Goal: Information Seeking & Learning: Compare options

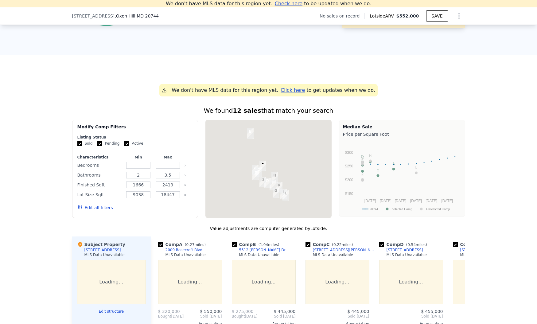
scroll to position [395, 0]
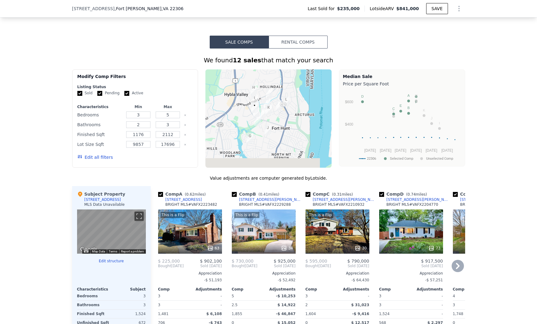
scroll to position [512, 0]
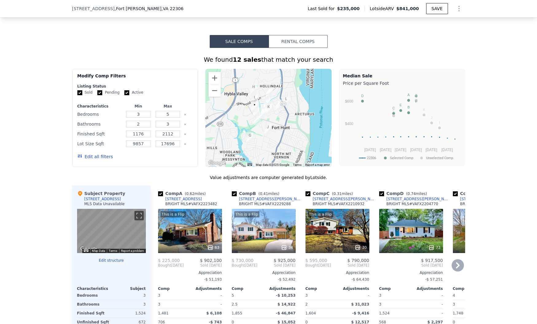
click at [328, 230] on div "This is a Flip 30" at bounding box center [338, 231] width 64 height 44
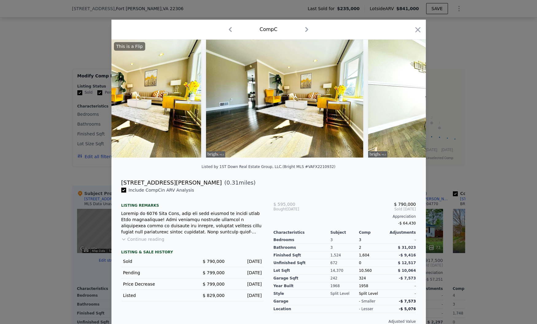
scroll to position [0, 2848]
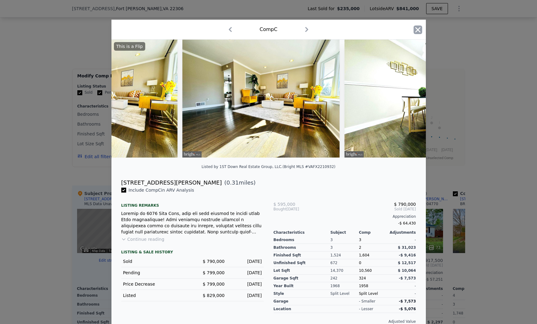
click at [418, 30] on icon "button" at bounding box center [417, 29] width 5 height 5
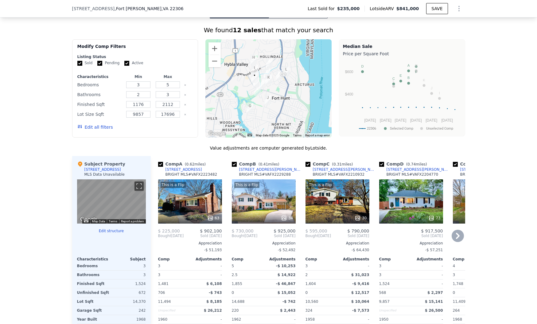
scroll to position [542, 0]
click at [186, 203] on div "This is a Flip 63" at bounding box center [190, 201] width 64 height 44
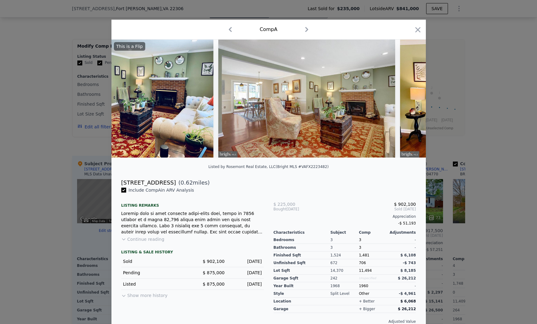
scroll to position [0, 865]
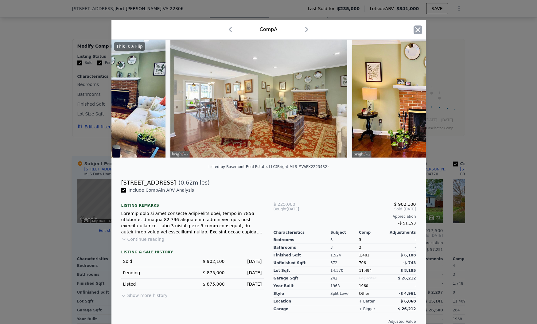
click at [416, 29] on icon "button" at bounding box center [418, 29] width 9 height 9
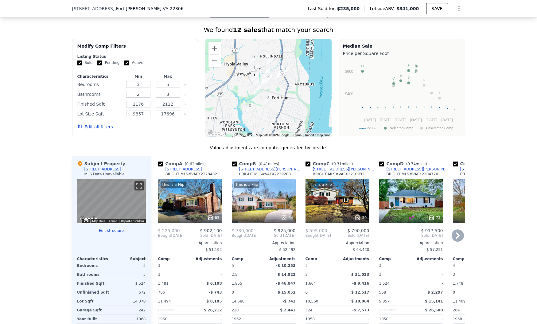
click at [266, 205] on div "This is a Flip 34" at bounding box center [264, 201] width 64 height 44
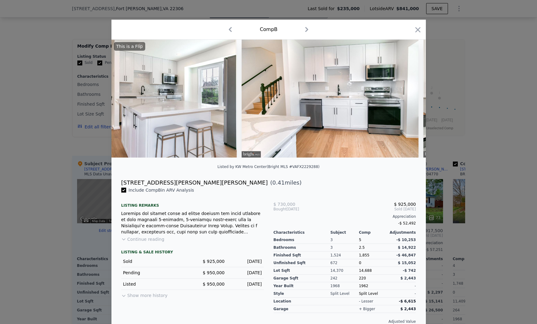
scroll to position [0, 977]
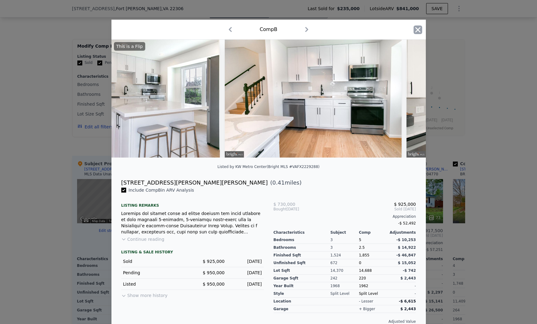
click at [416, 31] on icon "button" at bounding box center [417, 29] width 5 height 5
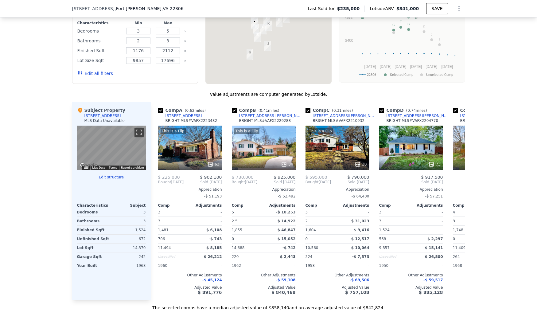
scroll to position [627, 0]
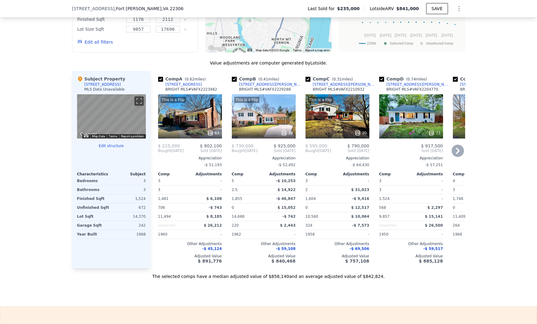
click at [259, 111] on div "This is a Flip 34" at bounding box center [264, 116] width 64 height 44
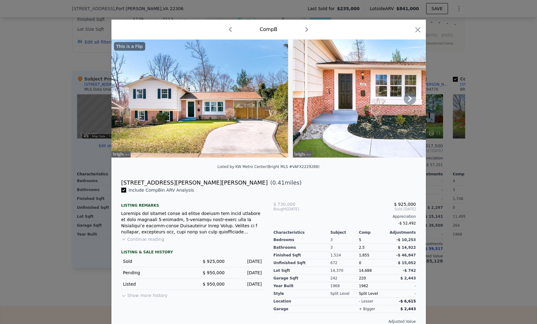
click at [417, 96] on img at bounding box center [381, 99] width 177 height 118
click at [411, 98] on icon at bounding box center [410, 99] width 4 height 6
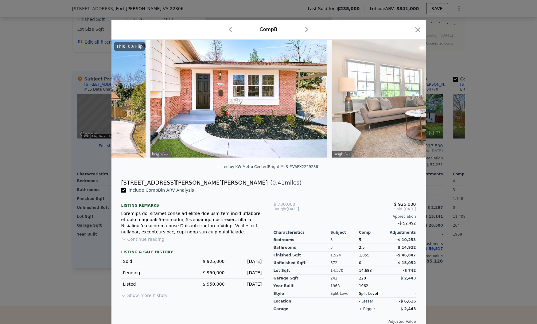
scroll to position [0, 147]
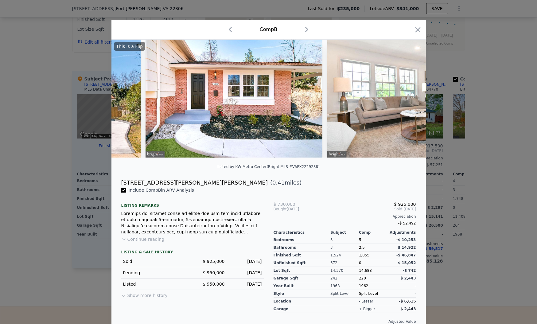
click at [409, 100] on img at bounding box center [415, 99] width 177 height 118
click at [402, 100] on img at bounding box center [415, 99] width 177 height 118
click at [405, 99] on icon at bounding box center [410, 98] width 12 height 12
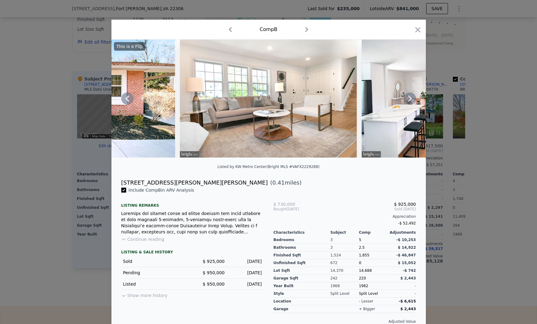
click at [407, 99] on icon at bounding box center [410, 98] width 12 height 12
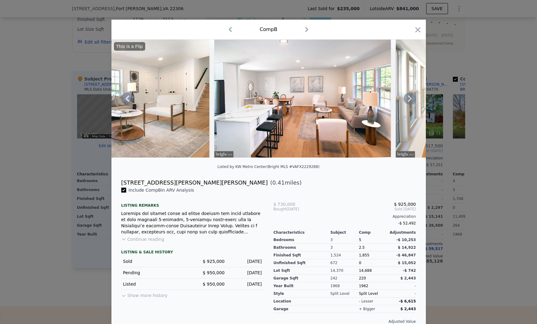
click at [410, 98] on icon at bounding box center [410, 99] width 4 height 6
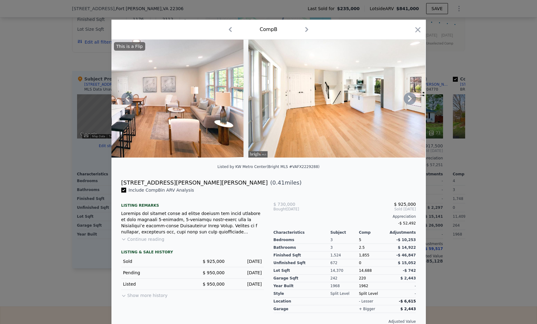
click at [410, 98] on icon at bounding box center [410, 99] width 4 height 6
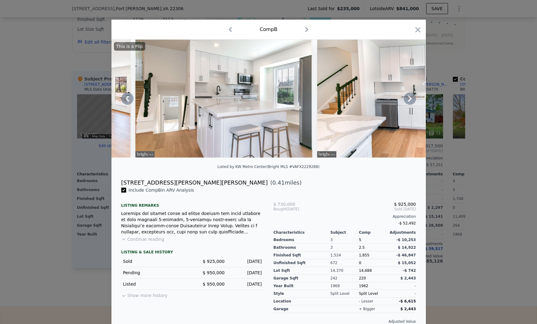
click at [412, 98] on icon at bounding box center [410, 98] width 12 height 12
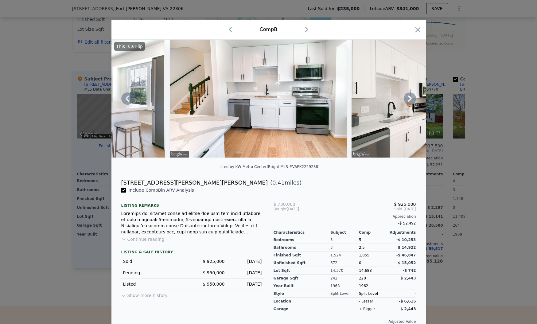
click at [412, 96] on icon at bounding box center [410, 98] width 12 height 12
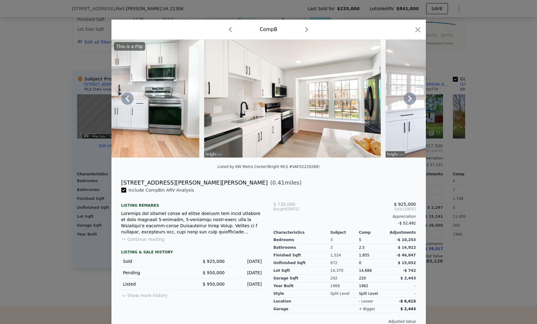
click at [411, 96] on icon at bounding box center [410, 98] width 12 height 12
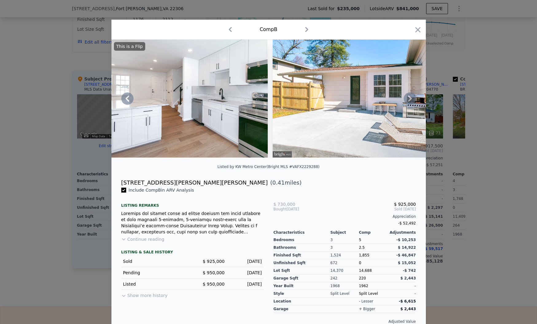
click at [408, 98] on icon at bounding box center [410, 98] width 12 height 12
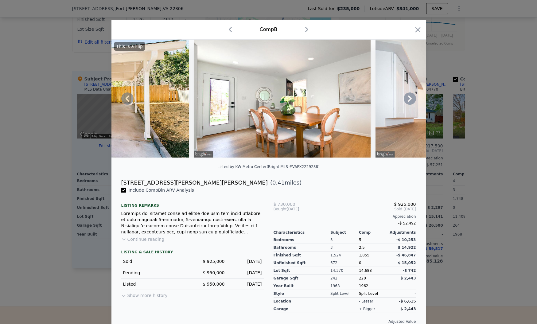
click at [408, 98] on icon at bounding box center [410, 98] width 12 height 12
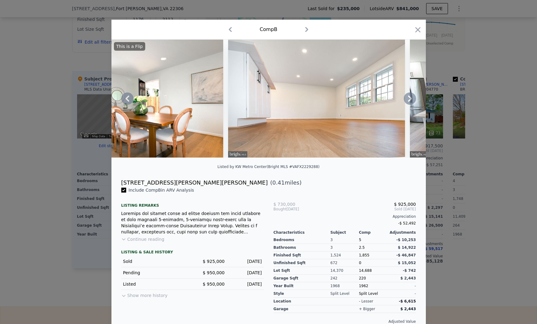
click at [406, 100] on icon at bounding box center [410, 98] width 12 height 12
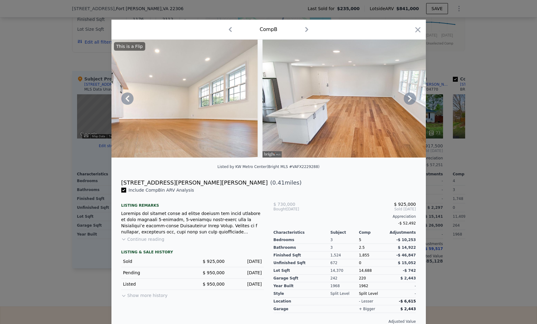
click at [406, 99] on icon at bounding box center [410, 98] width 12 height 12
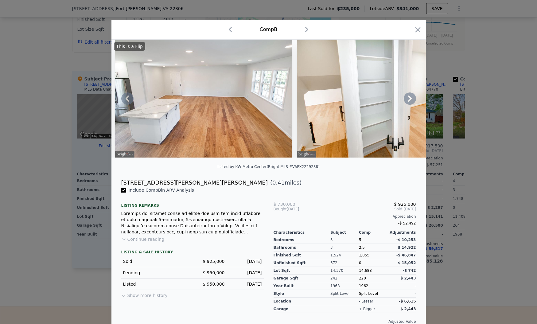
click at [408, 98] on icon at bounding box center [410, 98] width 12 height 12
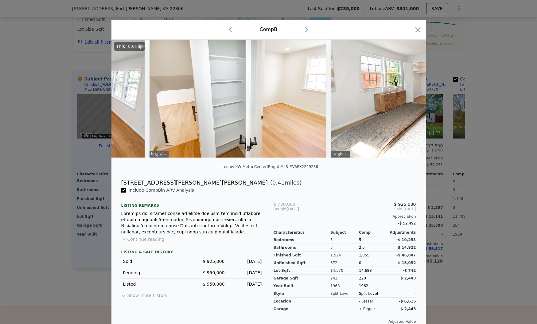
click at [408, 98] on div "This is a Flip" at bounding box center [268, 99] width 314 height 118
click at [408, 98] on icon at bounding box center [410, 98] width 12 height 12
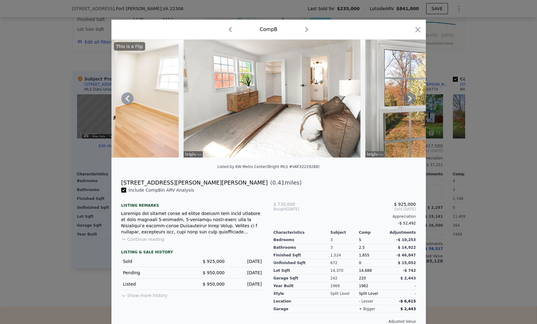
click at [410, 98] on icon at bounding box center [410, 99] width 4 height 6
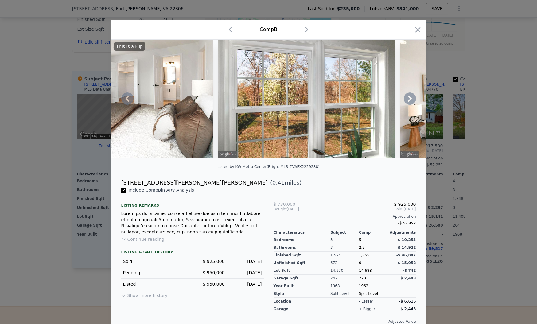
click at [410, 98] on icon at bounding box center [410, 99] width 4 height 6
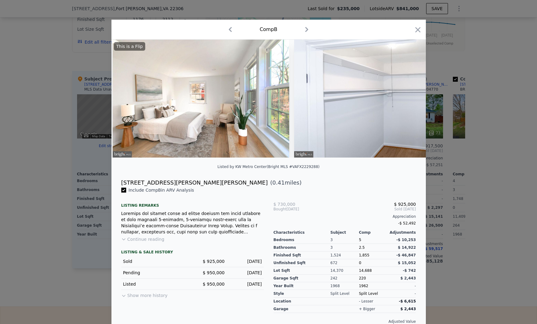
scroll to position [0, 3096]
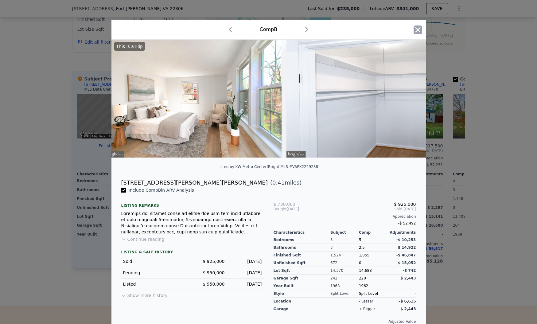
click at [419, 26] on icon "button" at bounding box center [418, 29] width 9 height 9
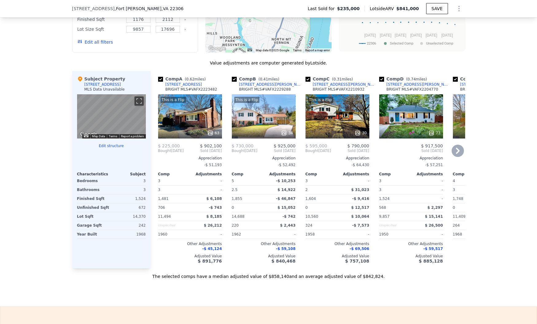
click at [260, 124] on div "This is a Flip 34" at bounding box center [264, 116] width 64 height 44
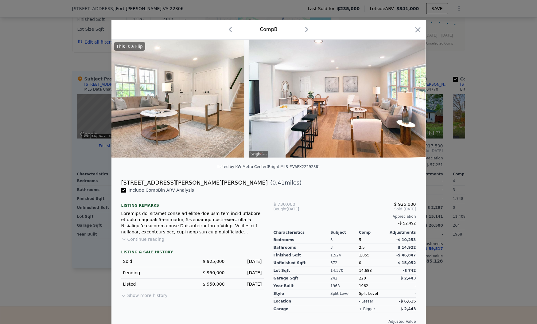
scroll to position [0, 400]
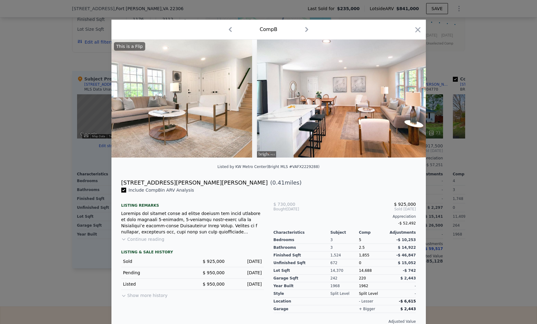
click at [145, 241] on button "Continue reading" at bounding box center [142, 239] width 43 height 6
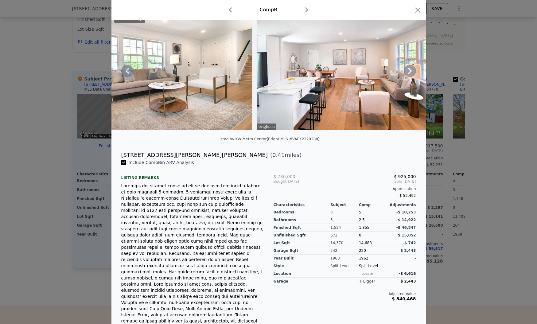
scroll to position [0, 0]
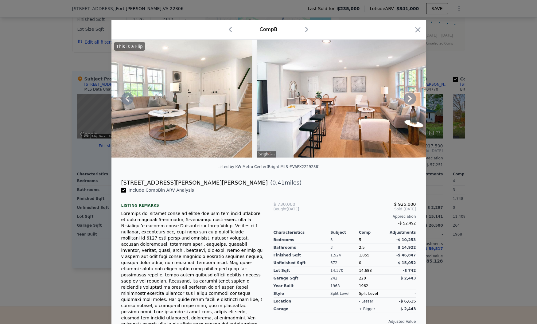
click at [179, 92] on img at bounding box center [163, 99] width 177 height 118
click at [176, 96] on img at bounding box center [163, 99] width 177 height 118
click at [409, 100] on icon at bounding box center [410, 99] width 4 height 6
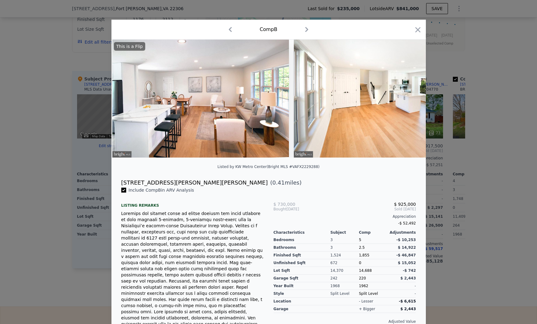
scroll to position [0, 547]
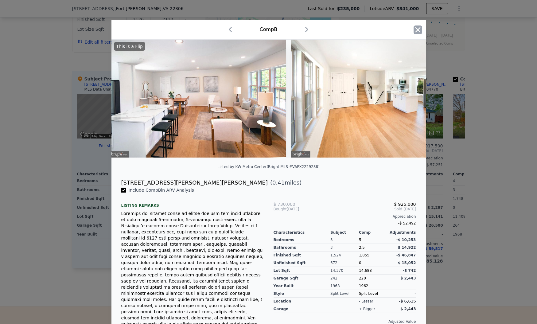
click at [418, 29] on icon "button" at bounding box center [417, 29] width 5 height 5
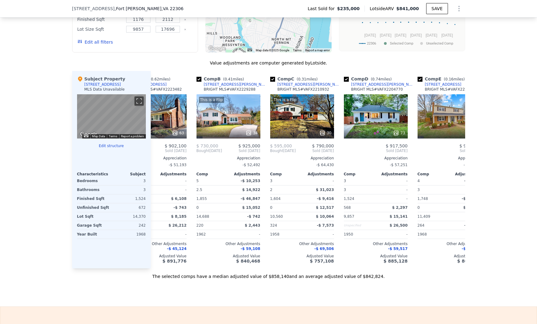
scroll to position [0, 37]
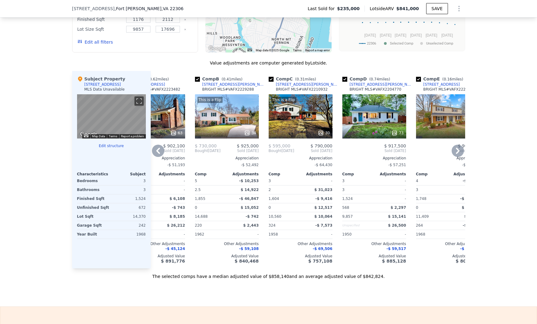
click at [303, 123] on div "This is a Flip 30" at bounding box center [301, 116] width 64 height 44
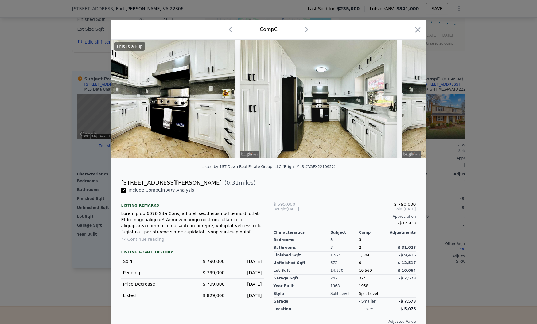
scroll to position [0, 2173]
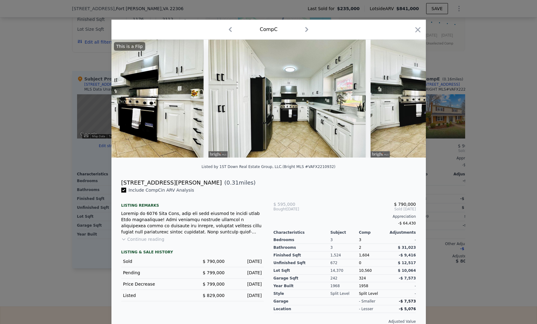
click at [288, 113] on img at bounding box center [287, 99] width 157 height 118
click at [275, 112] on img at bounding box center [287, 99] width 157 height 118
click at [387, 100] on img at bounding box center [449, 99] width 157 height 118
click at [412, 100] on icon at bounding box center [410, 98] width 12 height 12
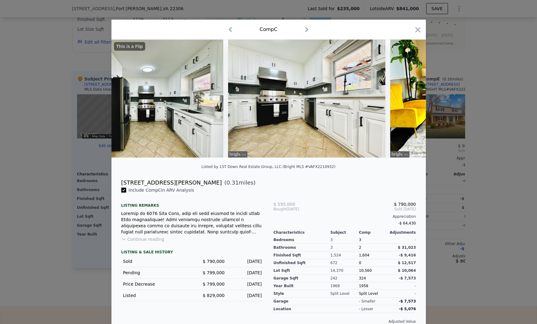
scroll to position [0, 2321]
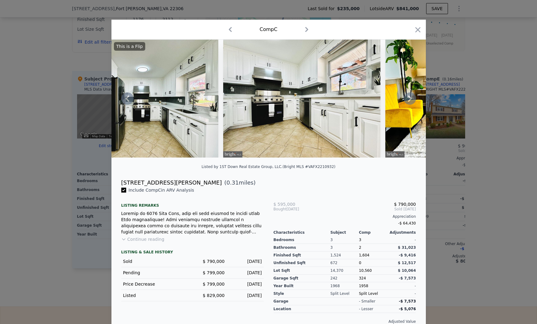
click at [408, 94] on icon at bounding box center [410, 98] width 12 height 12
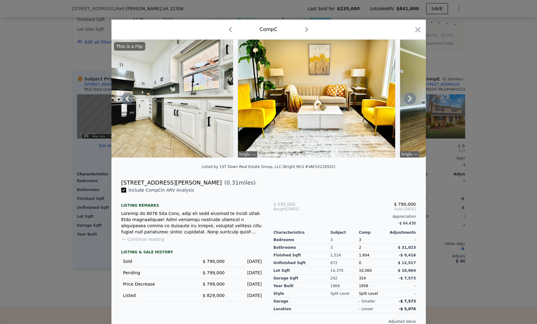
click at [408, 98] on icon at bounding box center [410, 98] width 12 height 12
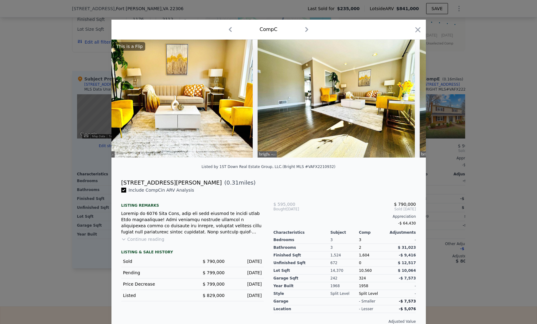
scroll to position [0, 2615]
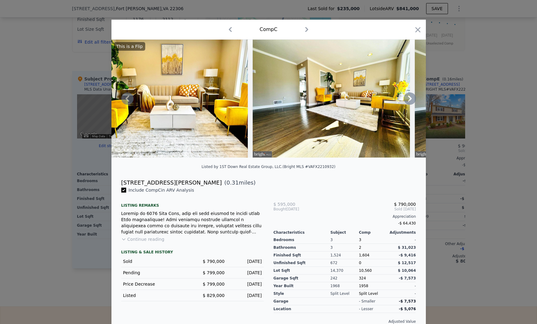
click at [412, 99] on icon at bounding box center [410, 98] width 12 height 12
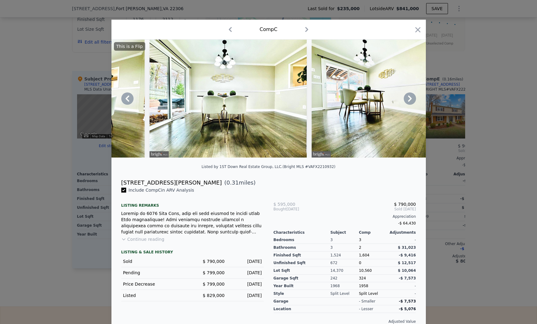
click at [408, 97] on icon at bounding box center [410, 98] width 12 height 12
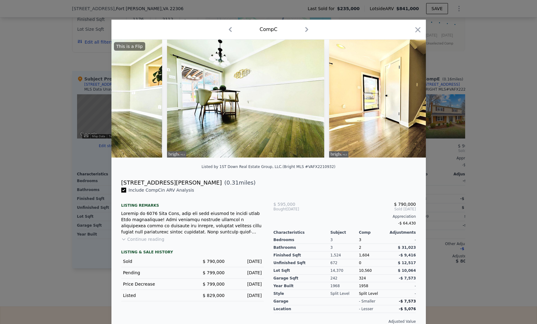
scroll to position [0, 3352]
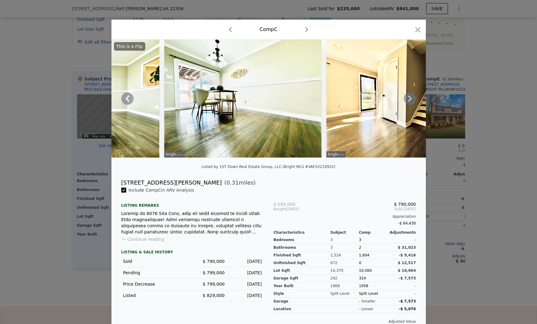
click at [405, 98] on div "This is a Flip" at bounding box center [268, 99] width 314 height 118
click at [405, 98] on icon at bounding box center [410, 98] width 12 height 12
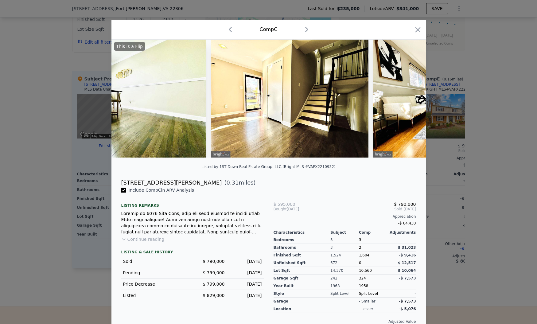
scroll to position [0, 3500]
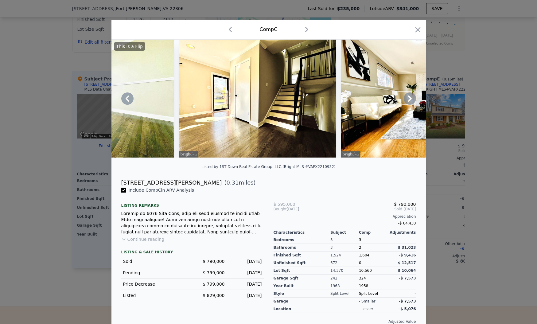
click at [407, 98] on icon at bounding box center [410, 98] width 12 height 12
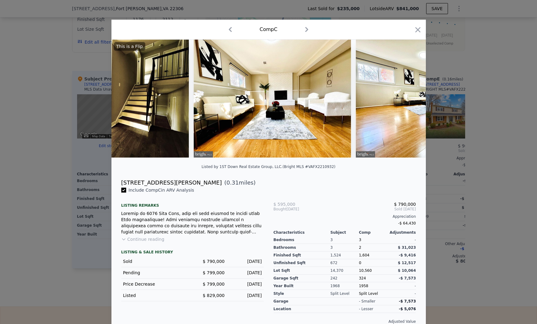
click at [408, 98] on img at bounding box center [434, 99] width 157 height 118
click at [408, 98] on icon at bounding box center [410, 98] width 12 height 12
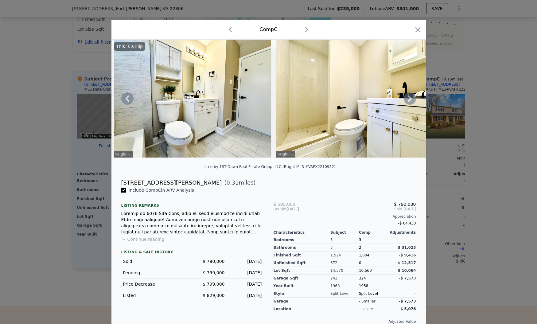
scroll to position [0, 4545]
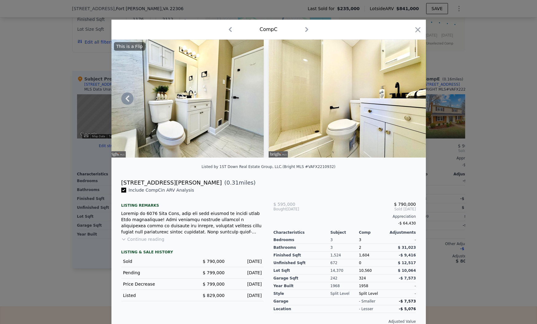
click at [299, 119] on img at bounding box center [347, 99] width 157 height 118
click at [301, 107] on img at bounding box center [347, 99] width 157 height 118
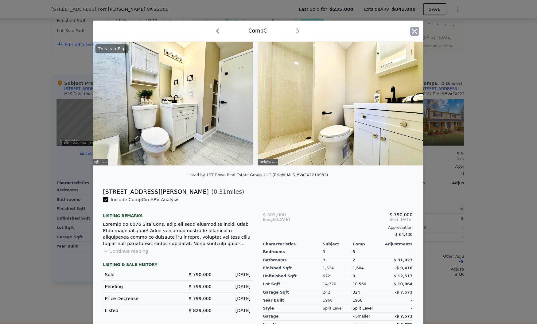
click at [418, 33] on icon "button" at bounding box center [418, 29] width 9 height 9
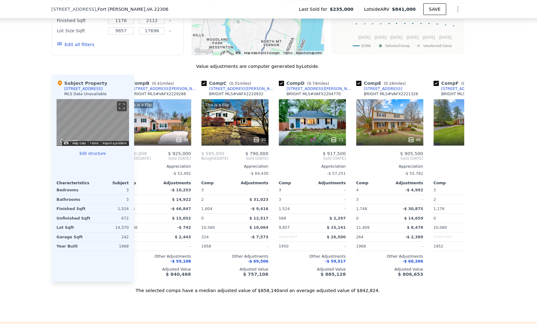
scroll to position [0, 91]
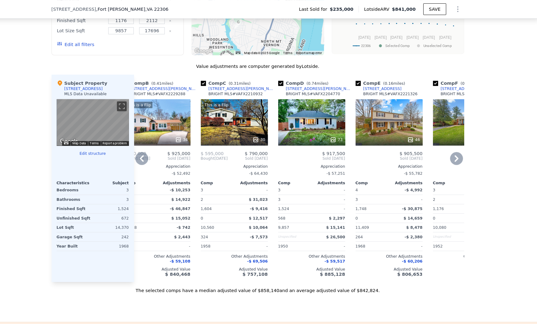
click at [309, 121] on div "73" at bounding box center [320, 116] width 64 height 44
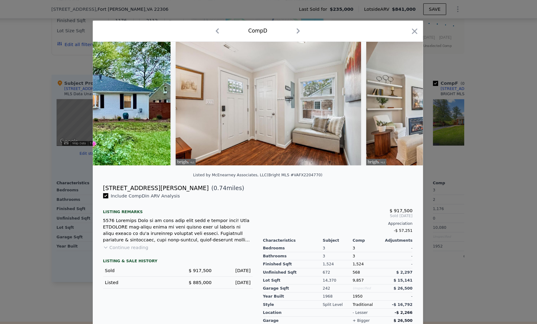
scroll to position [0, 146]
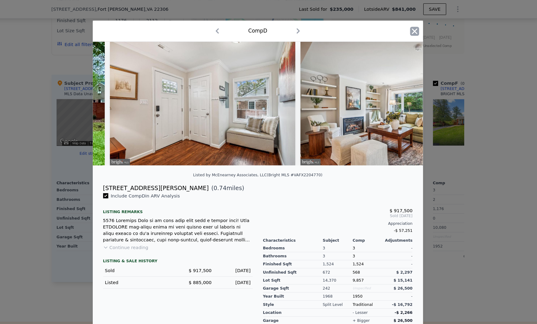
click at [419, 32] on icon "button" at bounding box center [418, 29] width 9 height 9
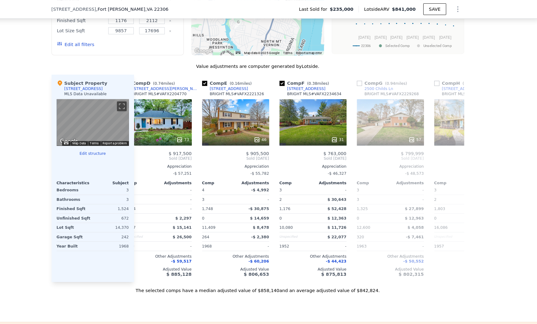
scroll to position [0, 238]
click at [313, 110] on div "31" at bounding box center [321, 116] width 64 height 44
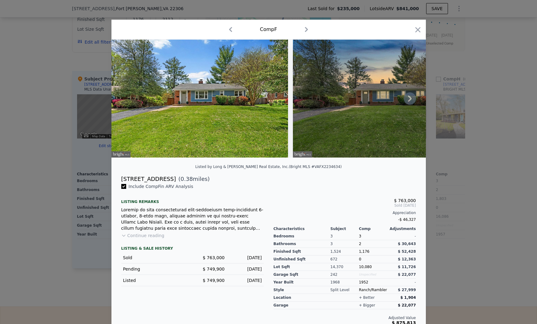
click at [414, 99] on icon at bounding box center [410, 98] width 12 height 12
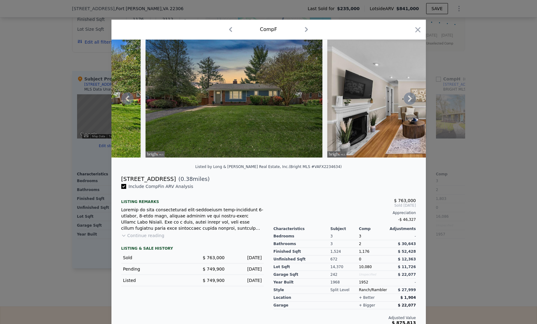
click at [409, 97] on icon at bounding box center [410, 98] width 12 height 12
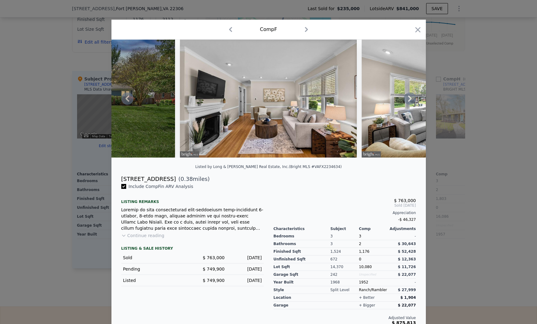
click at [409, 99] on icon at bounding box center [410, 98] width 12 height 12
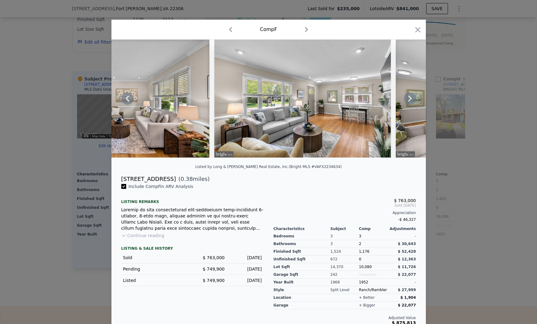
click at [409, 99] on icon at bounding box center [410, 98] width 12 height 12
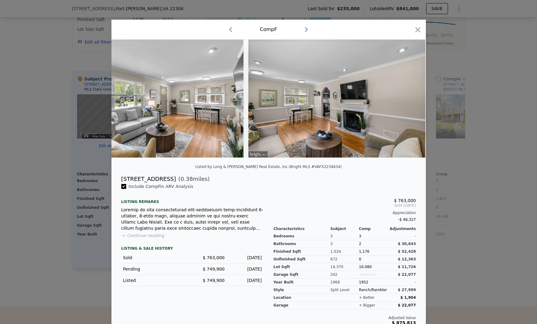
click at [409, 99] on div at bounding box center [268, 99] width 314 height 118
click at [409, 99] on icon at bounding box center [410, 98] width 12 height 12
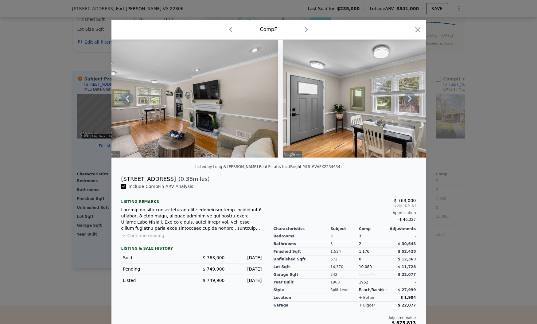
click at [408, 99] on icon at bounding box center [410, 98] width 12 height 12
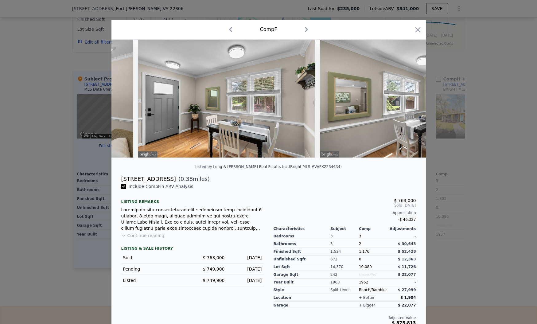
scroll to position [0, 884]
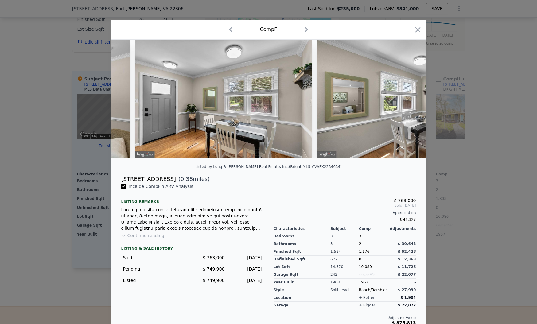
click at [408, 98] on div at bounding box center [268, 99] width 314 height 118
click at [408, 98] on icon at bounding box center [410, 98] width 12 height 12
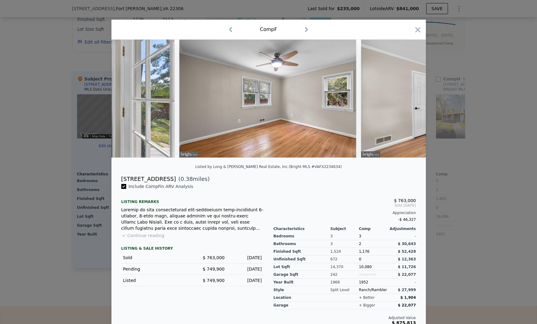
scroll to position [0, 3043]
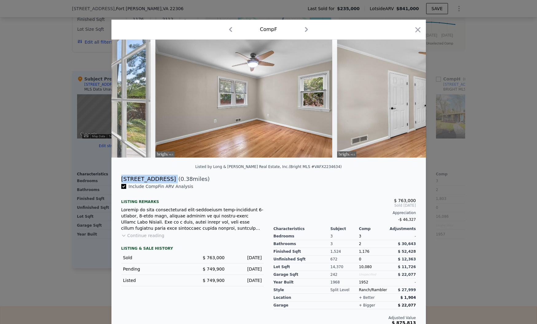
drag, startPoint x: 120, startPoint y: 178, endPoint x: 176, endPoint y: 179, distance: 56.5
click at [176, 179] on div "[STREET_ADDRESS] ( 0.38 miles)" at bounding box center [268, 179] width 305 height 9
copy div "[STREET_ADDRESS]"
click at [415, 30] on icon "button" at bounding box center [418, 29] width 9 height 9
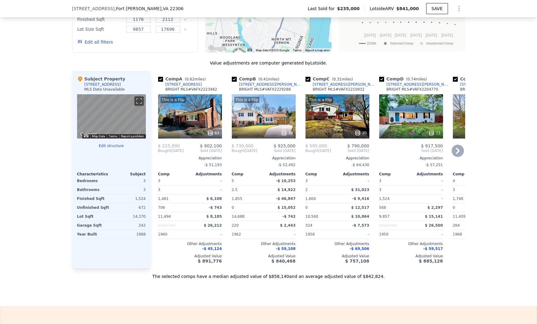
click at [255, 123] on div "This is a Flip 34" at bounding box center [264, 116] width 64 height 44
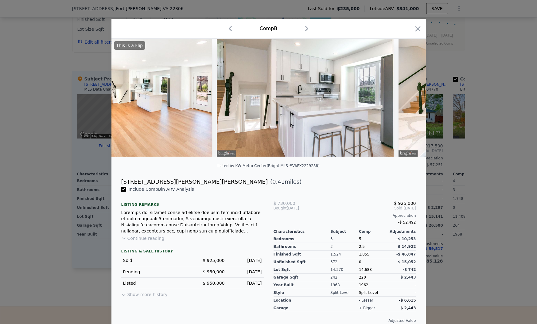
scroll to position [0, 854]
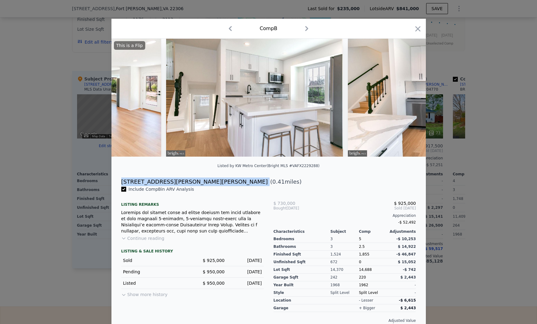
drag, startPoint x: 121, startPoint y: 182, endPoint x: 187, endPoint y: 182, distance: 66.6
click at [187, 182] on div "[STREET_ADDRESS][PERSON_NAME][PERSON_NAME] ( 0.41 miles)" at bounding box center [268, 182] width 305 height 9
copy div "[STREET_ADDRESS][PERSON_NAME][PERSON_NAME]"
click at [416, 29] on icon "button" at bounding box center [418, 29] width 9 height 9
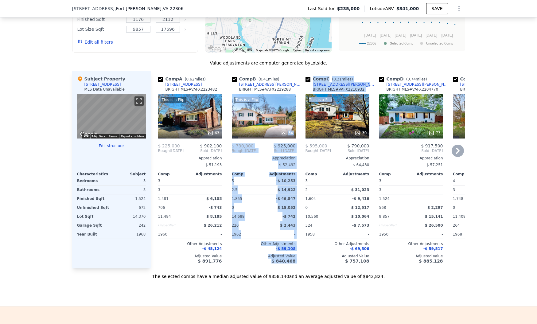
drag, startPoint x: 341, startPoint y: 114, endPoint x: 296, endPoint y: 91, distance: 50.0
click at [296, 91] on div "Comp A ( 0.62 miles) [STREET_ADDRESS] MLS # VAFX2223482 This is a Flip 63 $ 225…" at bounding box center [308, 169] width 314 height 197
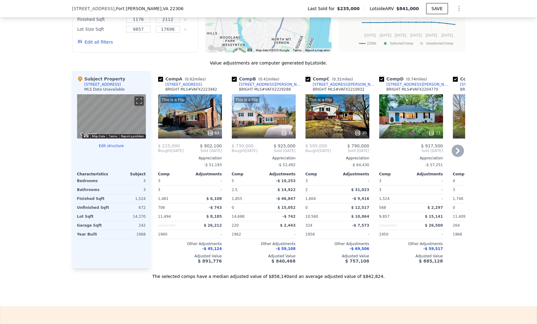
click at [296, 85] on div "Comp B ( 0.41 miles) [STREET_ADDRESS][PERSON_NAME][PERSON_NAME] BRIGHT MLS # VA…" at bounding box center [263, 169] width 69 height 197
click at [285, 113] on div "This is a Flip 34" at bounding box center [264, 116] width 64 height 44
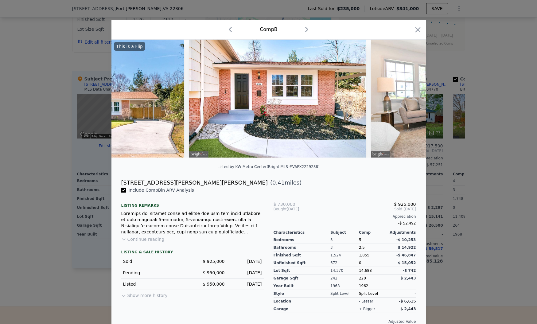
scroll to position [0, 173]
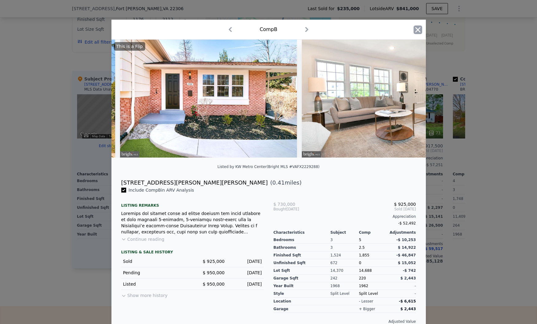
click at [421, 30] on icon "button" at bounding box center [418, 29] width 9 height 9
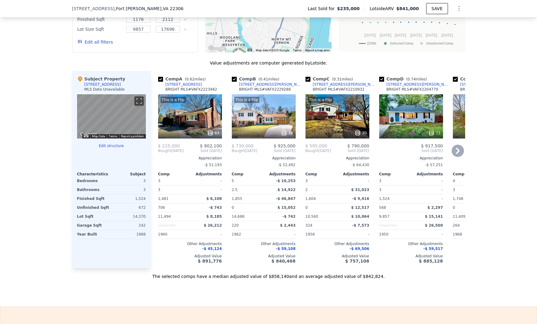
click at [332, 109] on div "This is a Flip 30" at bounding box center [338, 116] width 64 height 44
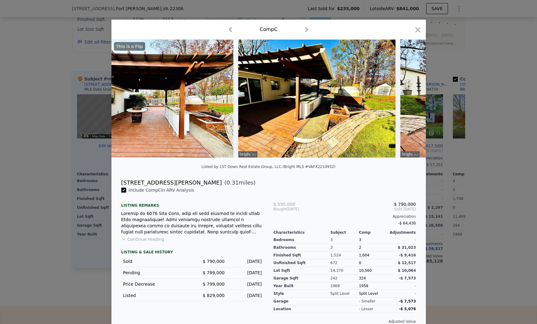
scroll to position [0, 853]
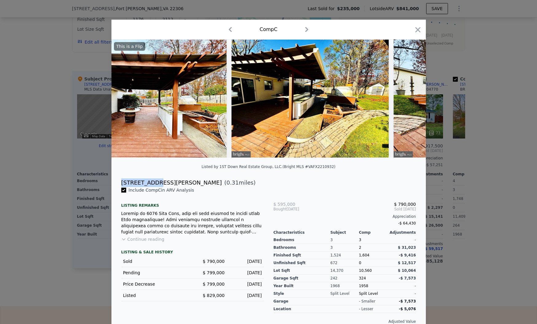
drag, startPoint x: 121, startPoint y: 182, endPoint x: 153, endPoint y: 181, distance: 31.9
click at [153, 181] on div "[STREET_ADDRESS][PERSON_NAME]" at bounding box center [171, 182] width 101 height 9
copy div "[STREET_ADDRESS][PERSON_NAME]"
